Goal: Transaction & Acquisition: Purchase product/service

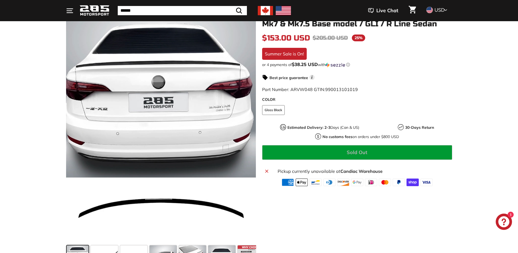
scroll to position [190, 0]
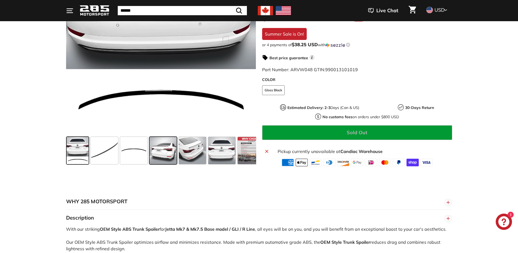
click at [173, 156] on span at bounding box center [163, 150] width 27 height 27
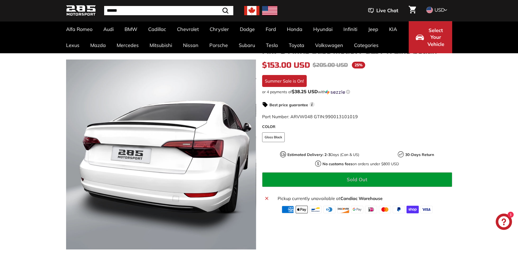
scroll to position [0, 0]
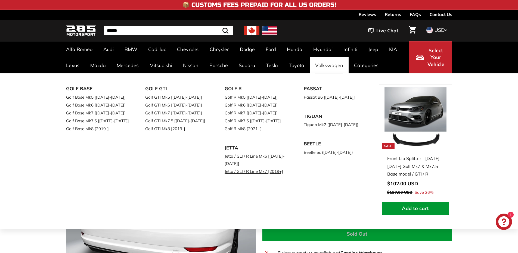
click at [248, 172] on link "Jetta / GLI / R Line Mk7 [2019+]" at bounding box center [257, 172] width 64 height 8
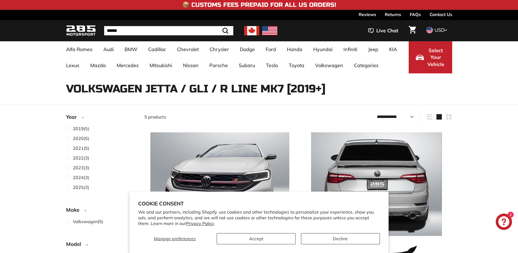
select select "**********"
click at [313, 236] on button "Decline" at bounding box center [340, 238] width 79 height 11
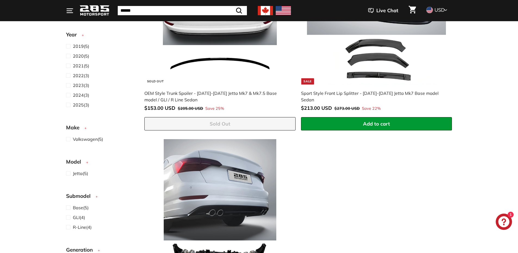
scroll to position [462, 0]
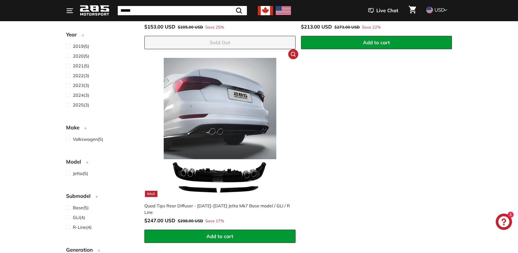
click at [226, 205] on div "Quad Tips Rear Diffuser - [DATE]-[DATE] Jetta Mk7 Base model / GLI / R Line" at bounding box center [217, 209] width 146 height 13
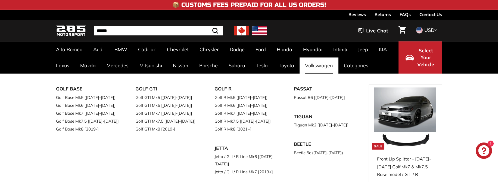
click at [253, 173] on link "Jetta / GLI / R Line Mk7 [2019+]" at bounding box center [247, 172] width 64 height 8
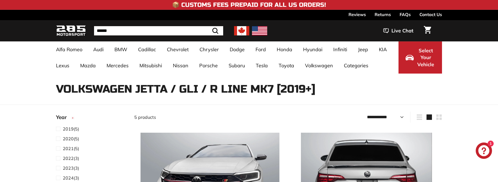
select select "**********"
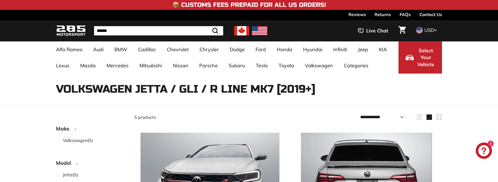
scroll to position [82, 0]
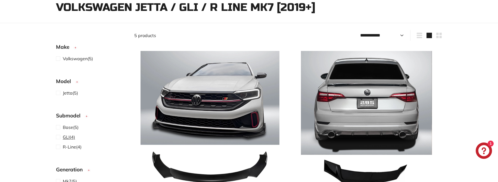
click at [69, 137] on span "GLI" at bounding box center [66, 136] width 7 height 5
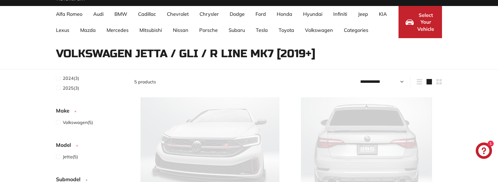
select select "**********"
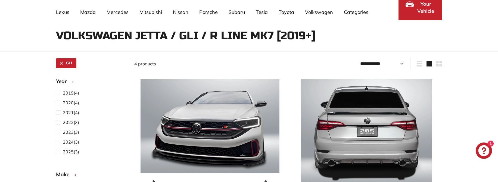
scroll to position [198, 0]
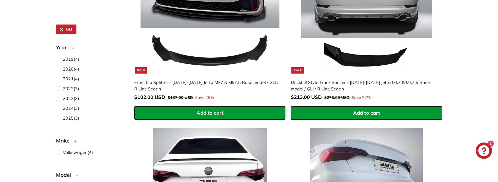
click at [369, 81] on div "Duckbill Style Trunk Spoiler - [DATE]-[DATE] Jetta Mk7 & Mk7.5 Base model / GLI…" at bounding box center [364, 85] width 146 height 13
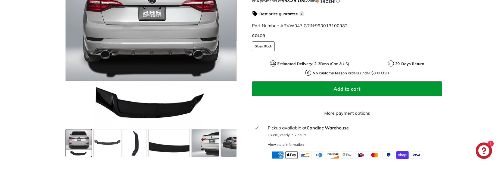
scroll to position [190, 0]
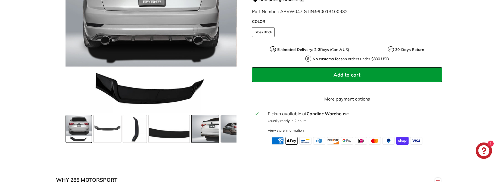
click at [205, 130] on span at bounding box center [205, 128] width 27 height 27
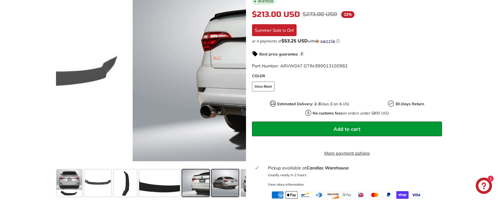
scroll to position [109, 0]
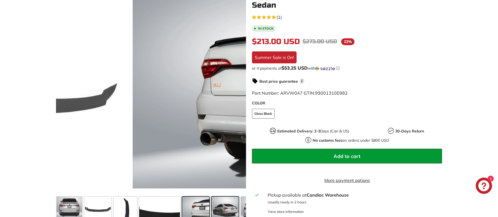
click at [230, 181] on span at bounding box center [225, 210] width 27 height 27
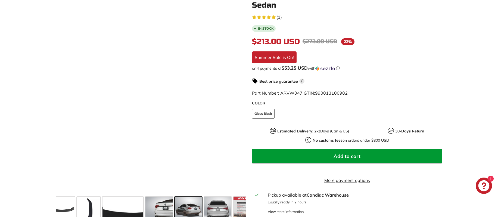
scroll to position [0, 53]
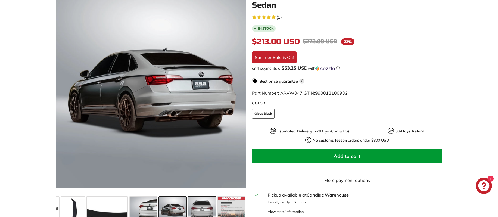
click at [207, 181] on span at bounding box center [202, 210] width 27 height 27
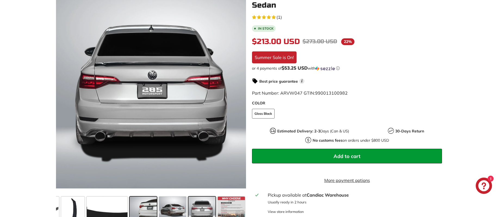
click at [144, 181] on span at bounding box center [143, 210] width 27 height 27
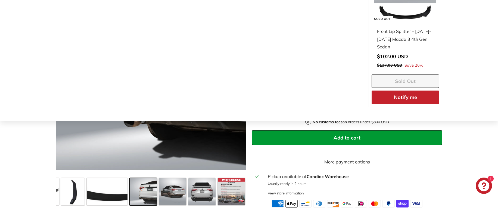
scroll to position [0, 0]
